Goal: Task Accomplishment & Management: Use online tool/utility

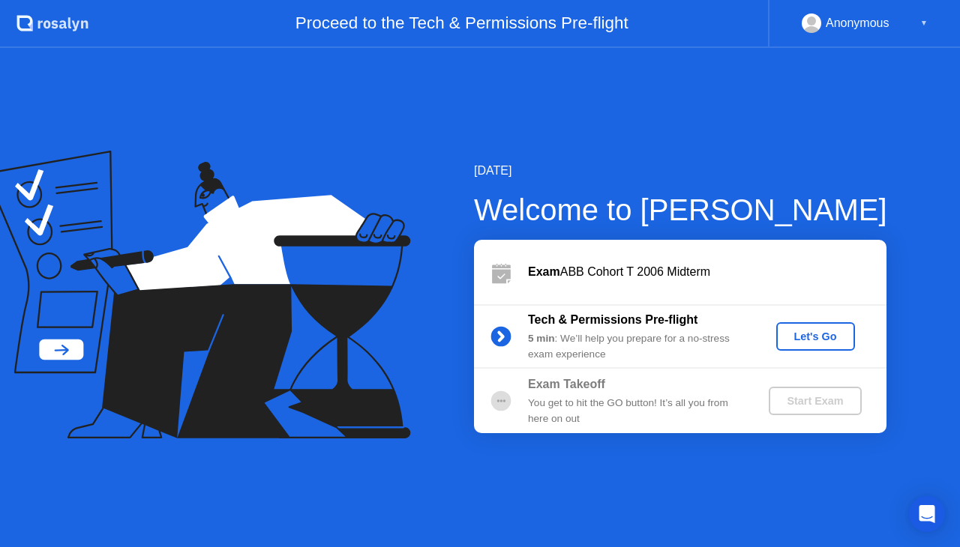
click at [837, 343] on div "Let's Go" at bounding box center [815, 337] width 67 height 12
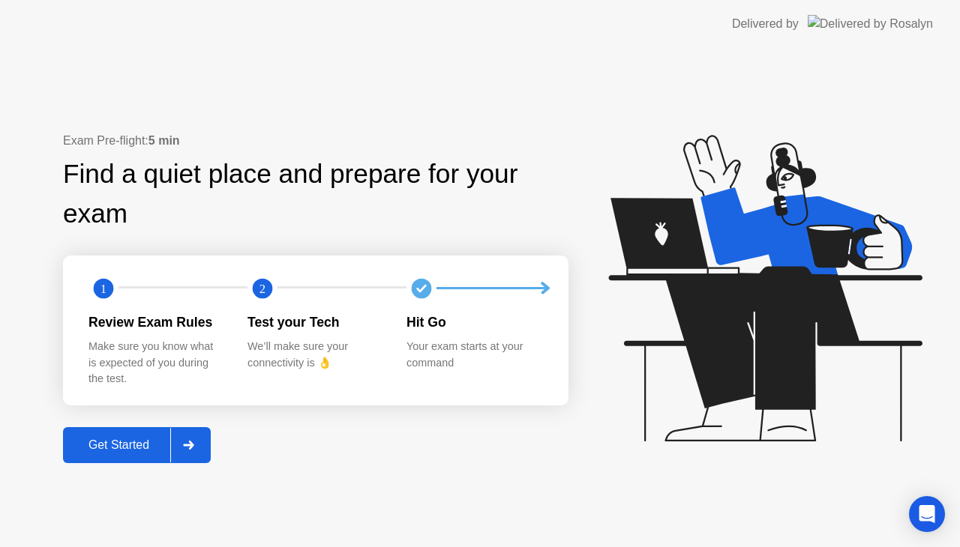
click at [195, 436] on div at bounding box center [188, 445] width 36 height 34
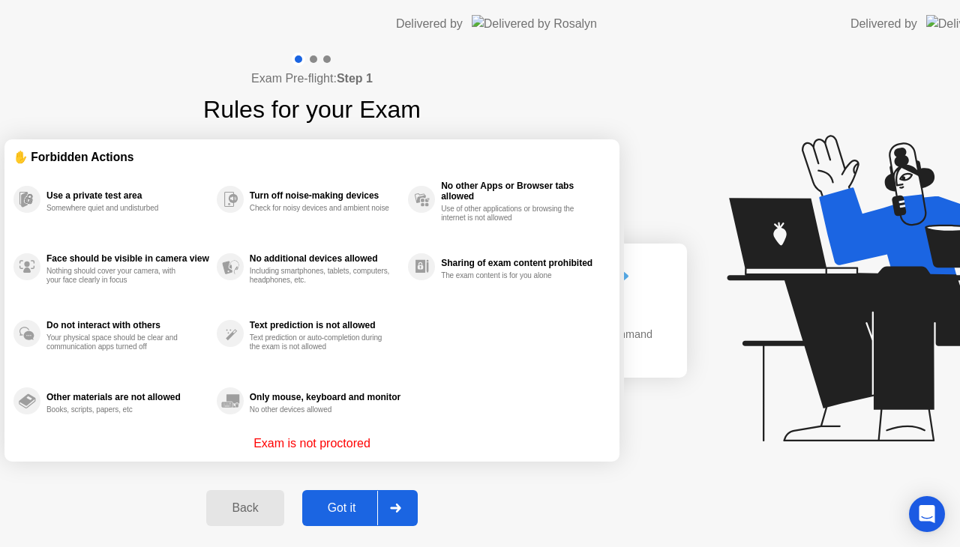
click at [195, 436] on div "Exam is not proctored" at bounding box center [311, 444] width 597 height 18
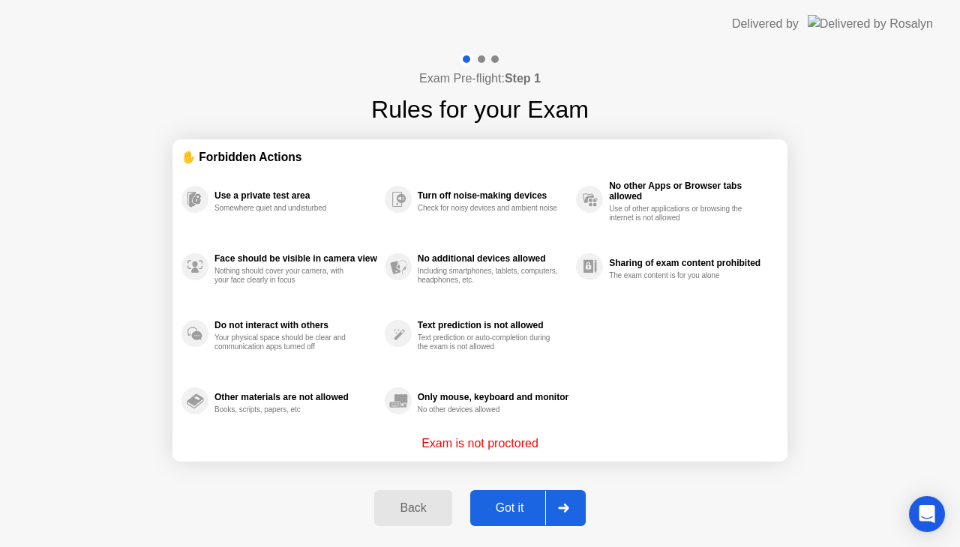
click at [498, 502] on div "Got it" at bounding box center [510, 507] width 70 height 13
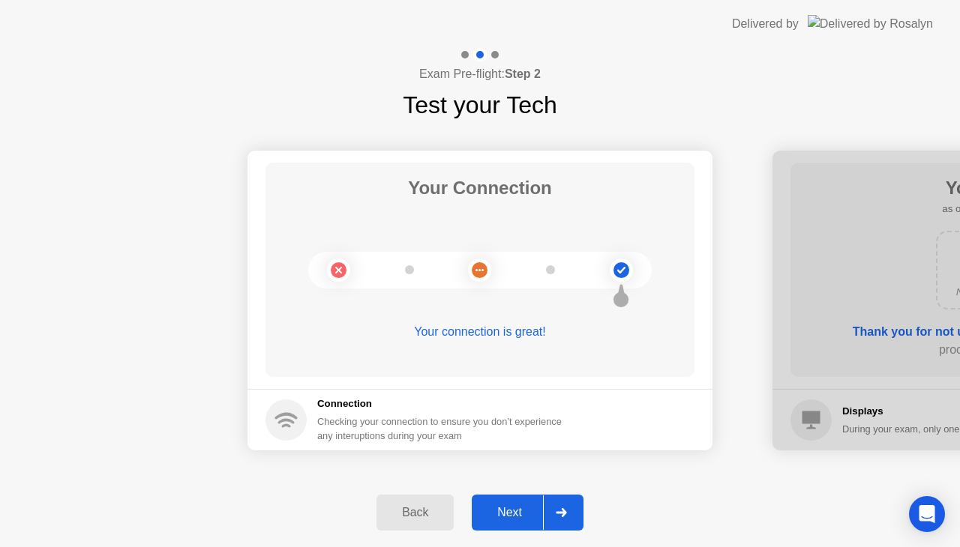
click at [510, 510] on div "Next" at bounding box center [509, 512] width 67 height 13
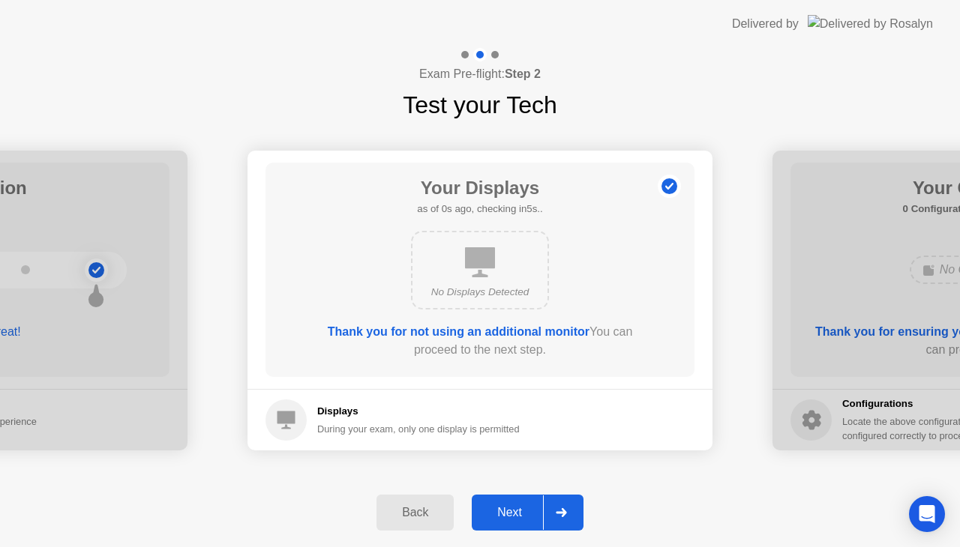
click at [510, 510] on div "Next" at bounding box center [509, 512] width 67 height 13
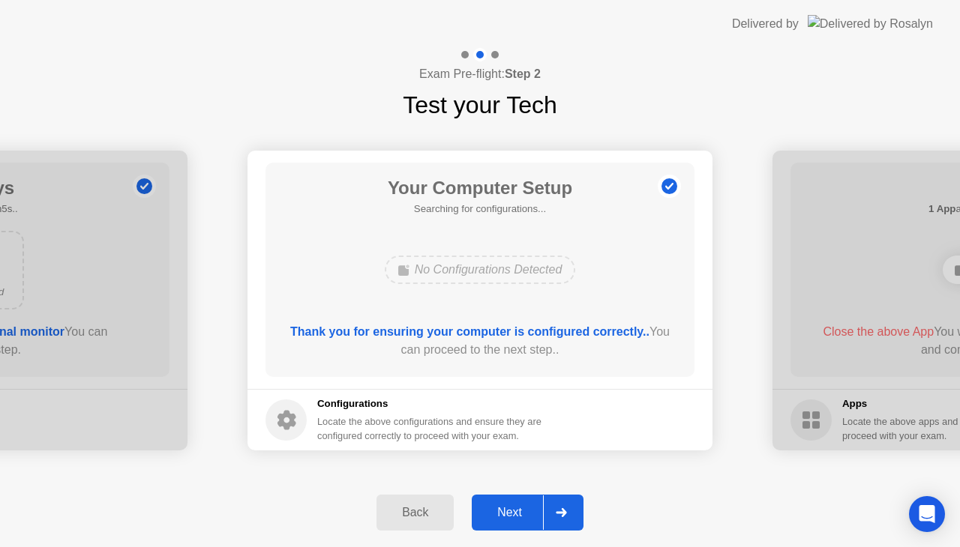
click at [510, 510] on div "Next" at bounding box center [509, 512] width 67 height 13
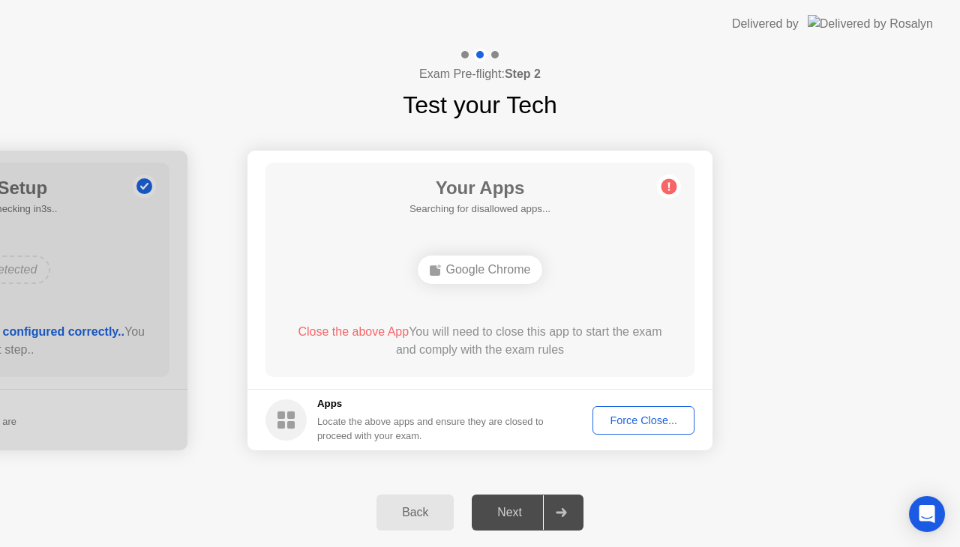
click at [645, 426] on div "Force Close..." at bounding box center [642, 421] width 91 height 12
click at [646, 415] on div "Force Close..." at bounding box center [642, 421] width 91 height 12
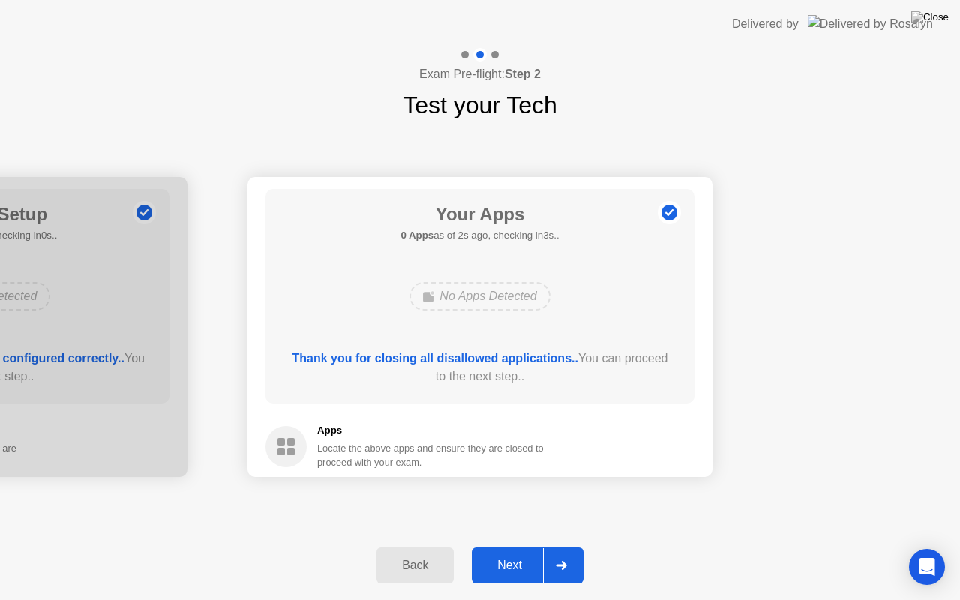
click at [525, 546] on div "Next" at bounding box center [509, 564] width 67 height 13
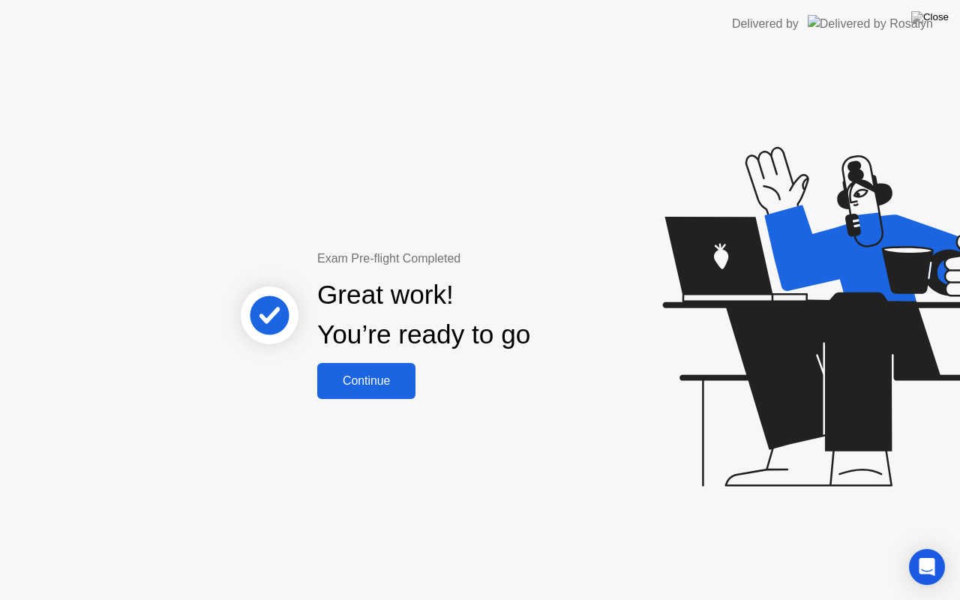
click at [364, 385] on div "Continue" at bounding box center [366, 380] width 89 height 13
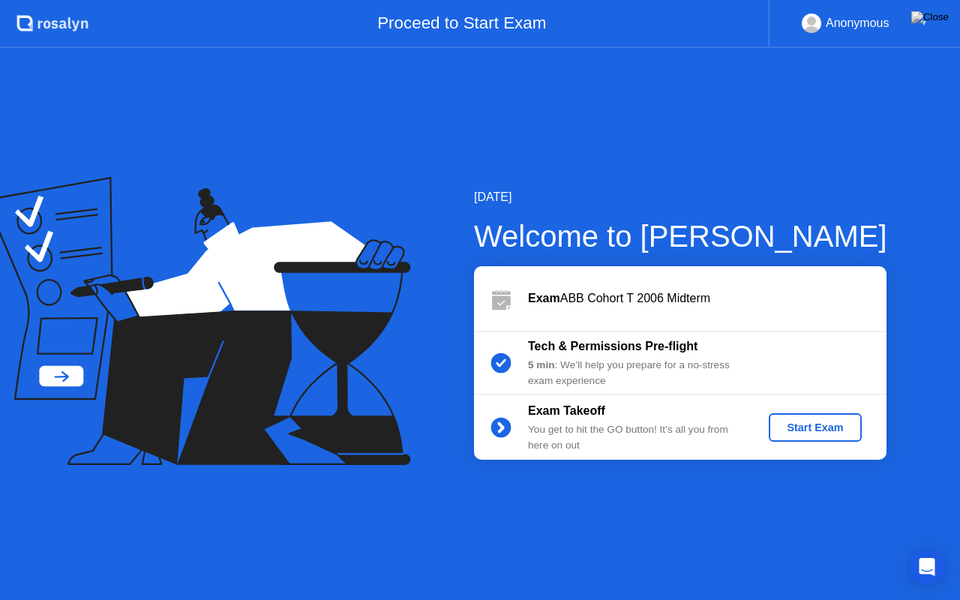
click at [837, 430] on div "Start Exam" at bounding box center [814, 427] width 80 height 12
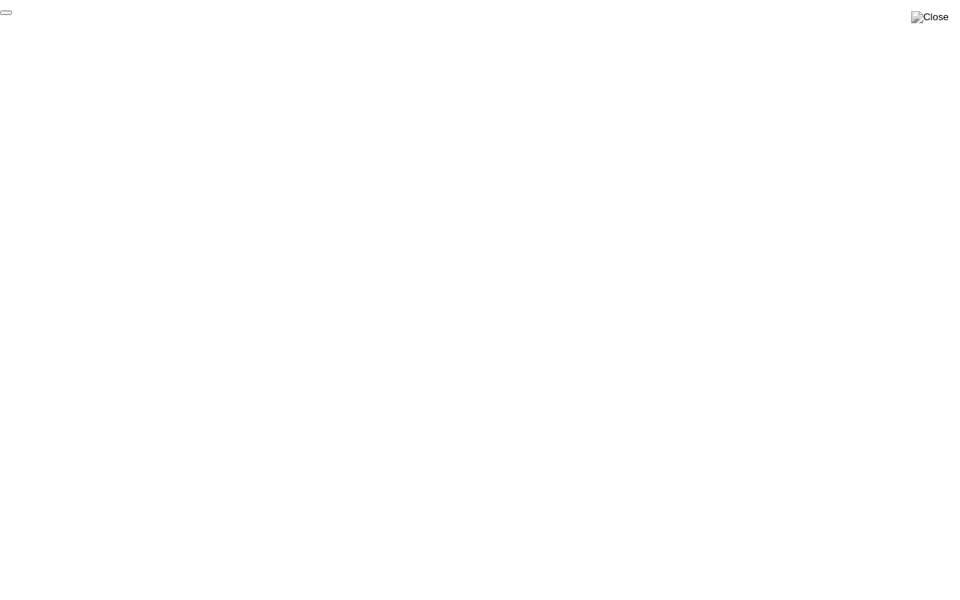
click div "End Proctoring Session"
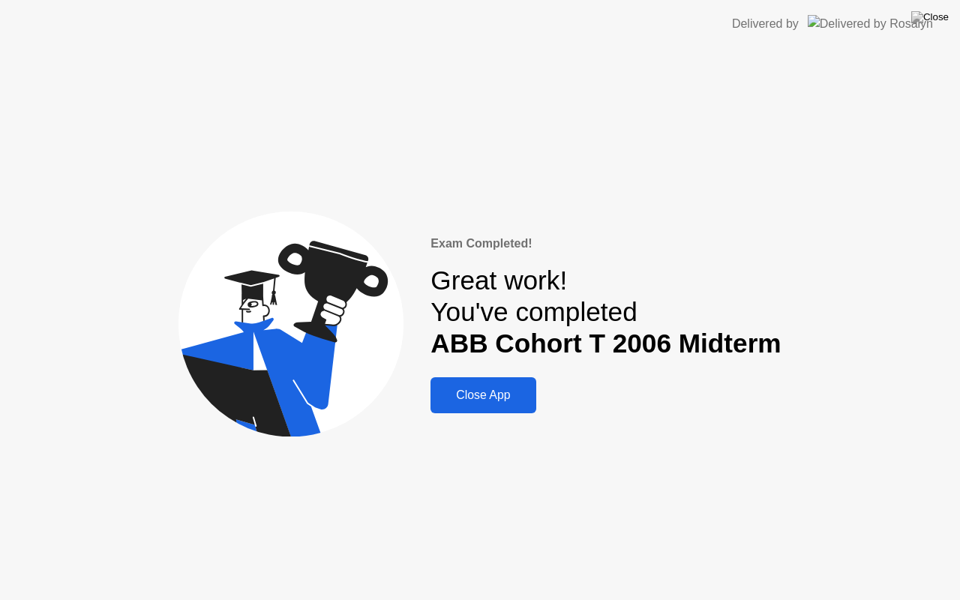
click at [510, 398] on div "Close App" at bounding box center [483, 394] width 96 height 13
